Goal: Check status: Check status

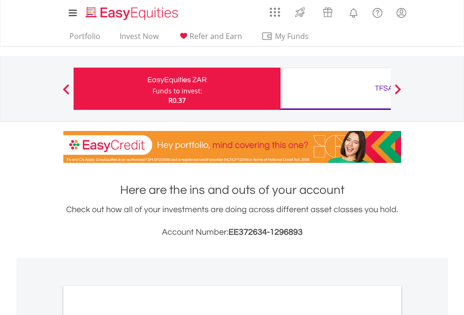
click at [152, 89] on div "Funds to invest:" at bounding box center [177, 90] width 50 height 9
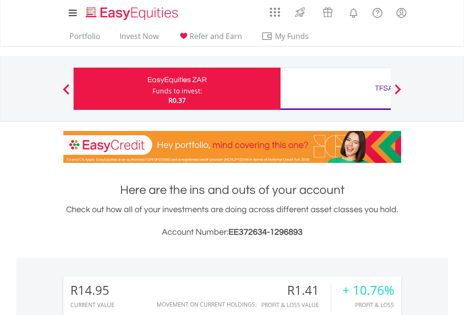
scroll to position [90, 147]
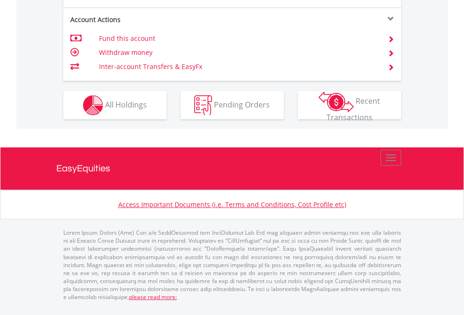
scroll to position [880, 0]
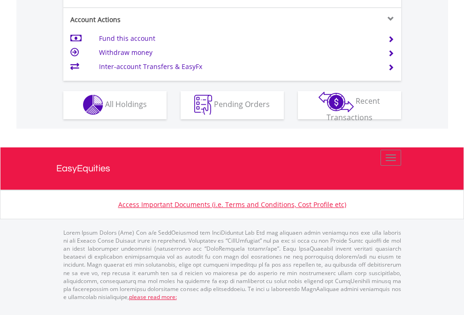
scroll to position [877, 0]
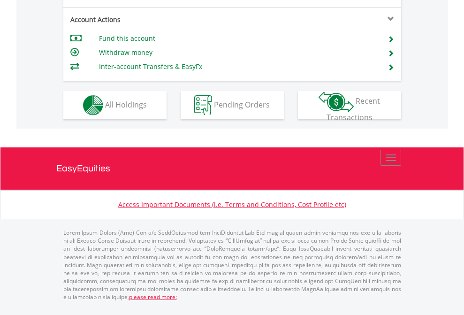
scroll to position [880, 0]
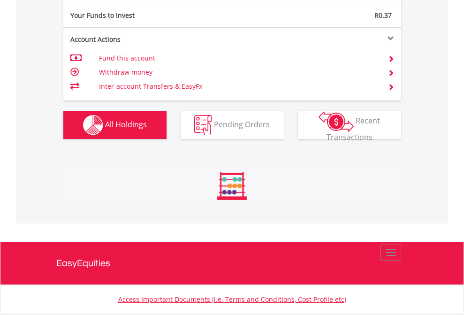
scroll to position [90, 147]
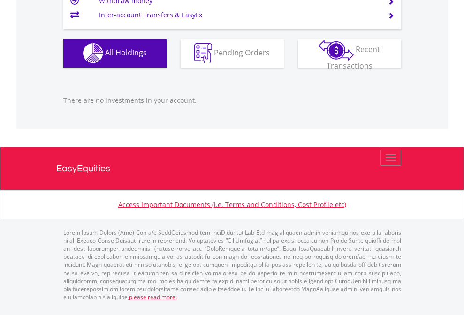
scroll to position [90, 147]
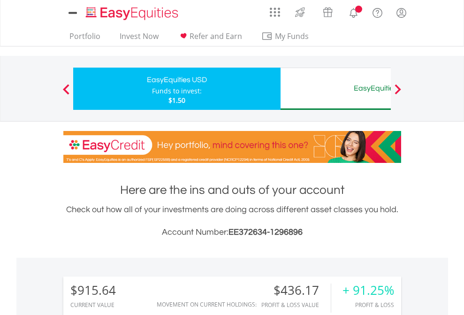
scroll to position [90, 147]
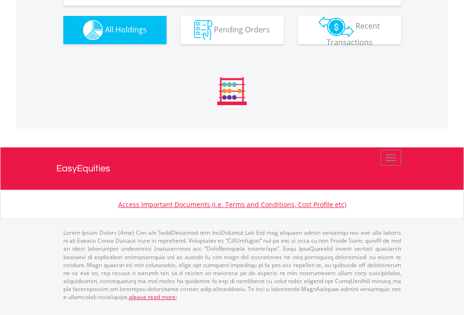
scroll to position [1043, 0]
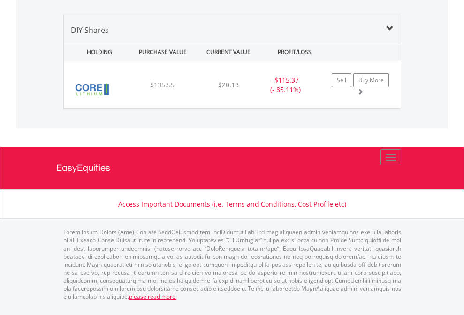
scroll to position [90, 147]
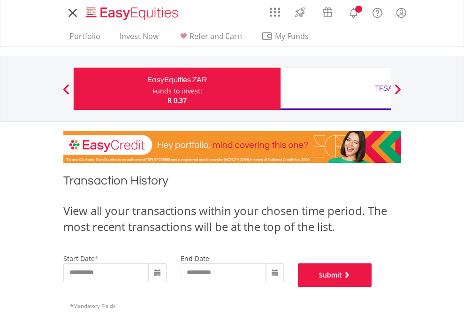
click at [372, 287] on button "Submit" at bounding box center [335, 274] width 74 height 23
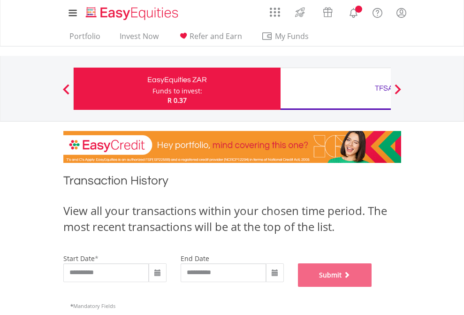
scroll to position [380, 0]
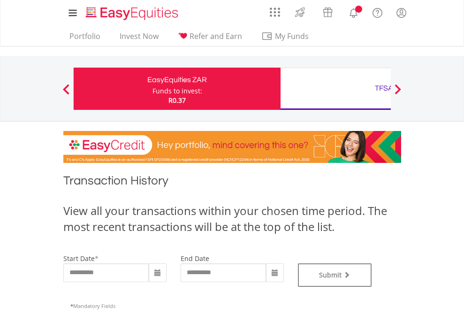
click at [335, 89] on div "TFSA" at bounding box center [384, 88] width 196 height 13
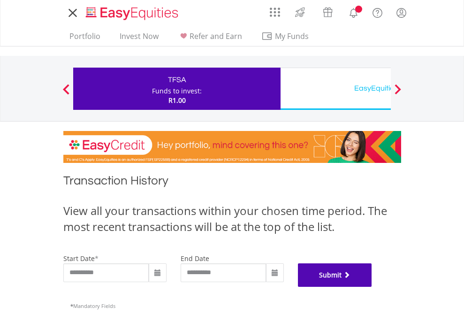
click at [372, 287] on button "Submit" at bounding box center [335, 274] width 74 height 23
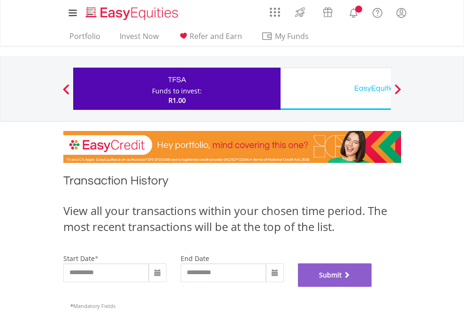
scroll to position [380, 0]
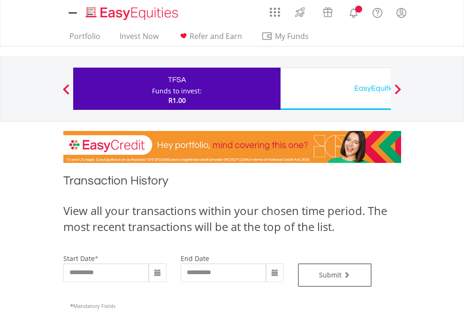
click at [335, 89] on div "EasyEquities USD" at bounding box center [384, 88] width 196 height 13
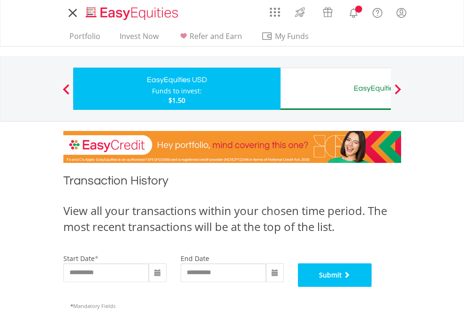
click at [372, 287] on button "Submit" at bounding box center [335, 274] width 74 height 23
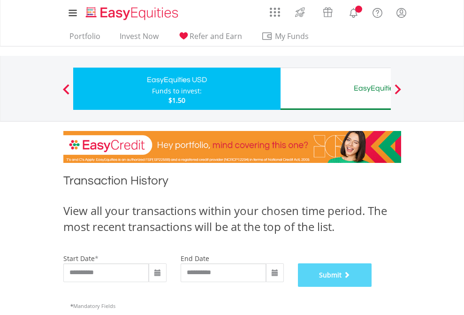
scroll to position [380, 0]
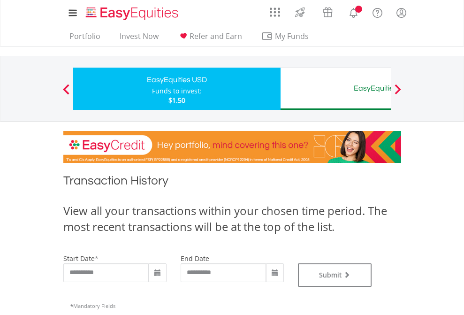
click at [335, 89] on div "EasyEquities AUD" at bounding box center [384, 88] width 196 height 13
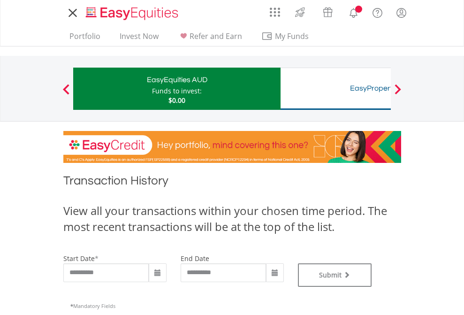
type input "**********"
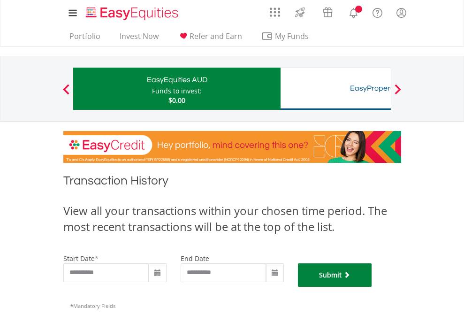
click at [372, 287] on button "Submit" at bounding box center [335, 274] width 74 height 23
